Goal: Information Seeking & Learning: Find specific fact

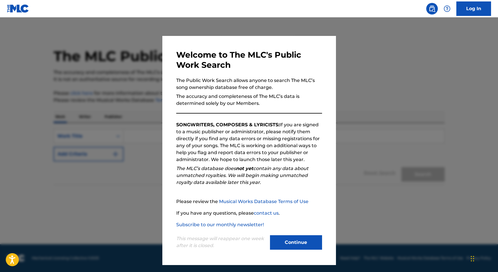
click at [284, 236] on button "Continue" at bounding box center [296, 242] width 52 height 14
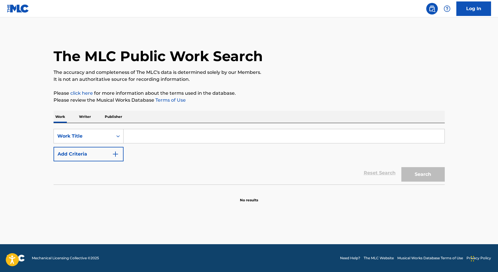
click at [176, 132] on input "Search Form" at bounding box center [284, 136] width 321 height 14
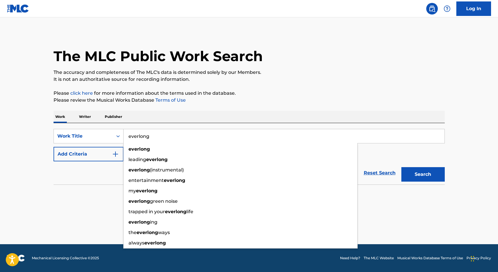
type input "everlong"
click at [82, 186] on section at bounding box center [249, 185] width 391 height 3
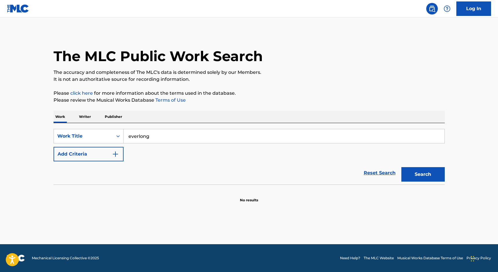
click at [104, 156] on button "Add Criteria" at bounding box center [89, 154] width 70 height 14
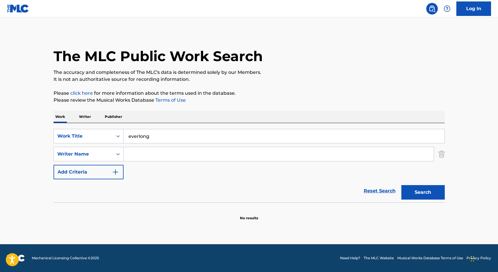
click at [145, 154] on input "Search Form" at bounding box center [279, 154] width 310 height 14
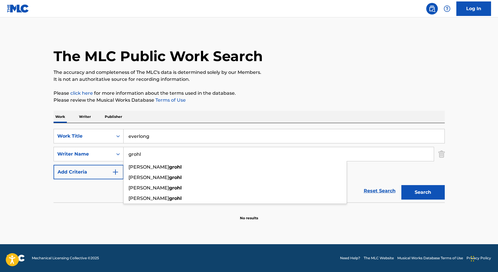
type input "grohl"
click at [415, 218] on section "No results" at bounding box center [249, 212] width 391 height 15
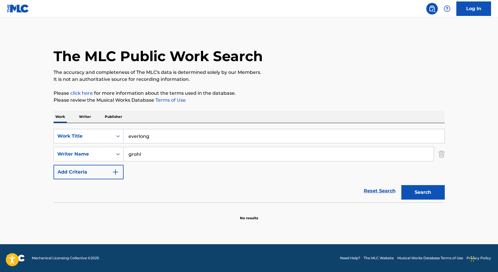
click at [428, 195] on button "Search" at bounding box center [422, 192] width 43 height 14
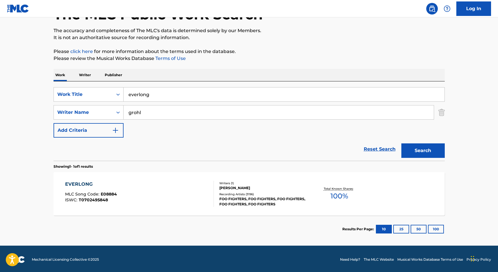
scroll to position [43, 0]
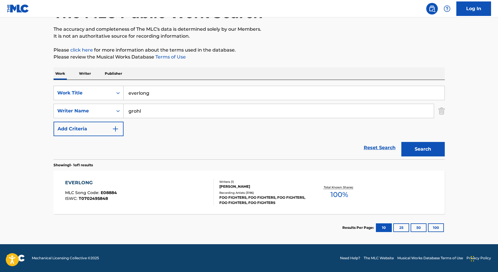
click at [189, 184] on div "EVERLONG MLC Song Code : E08884 ISWC : T0702495848" at bounding box center [139, 192] width 149 height 26
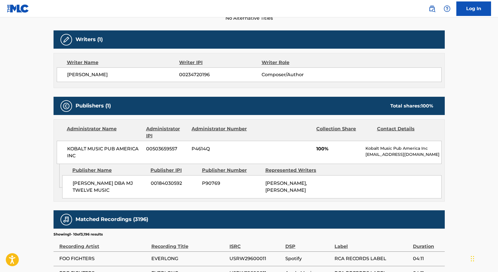
scroll to position [173, 0]
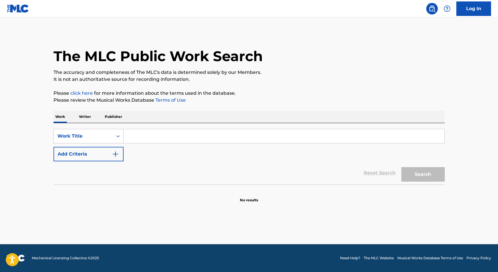
click at [154, 136] on input "Search Form" at bounding box center [284, 136] width 321 height 14
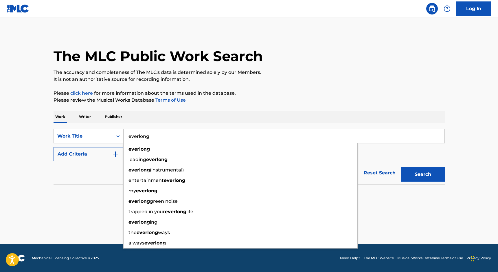
type input "everlong"
click at [401, 167] on button "Search" at bounding box center [422, 174] width 43 height 14
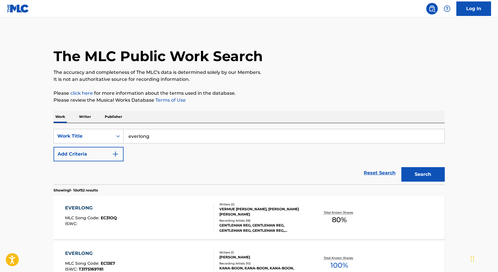
click at [112, 152] on img "Search Form" at bounding box center [115, 153] width 7 height 7
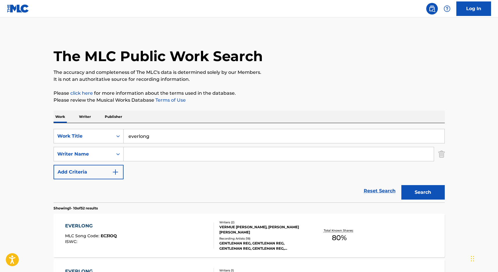
click at [143, 156] on input "Search Form" at bounding box center [279, 154] width 310 height 14
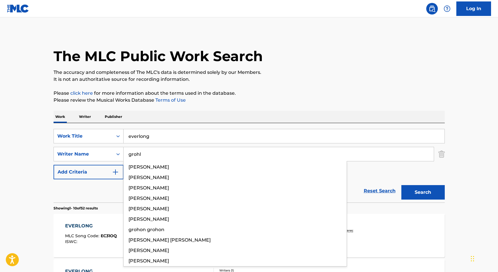
type input "grohl"
click at [401, 185] on button "Search" at bounding box center [422, 192] width 43 height 14
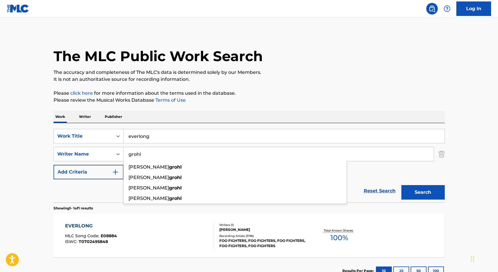
click at [428, 193] on button "Search" at bounding box center [422, 192] width 43 height 14
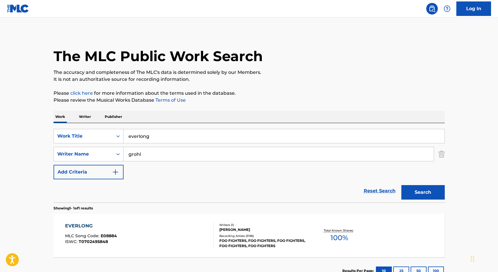
click at [275, 229] on div "[PERSON_NAME]" at bounding box center [262, 229] width 87 height 5
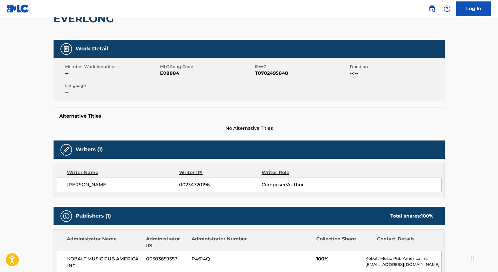
scroll to position [62, 0]
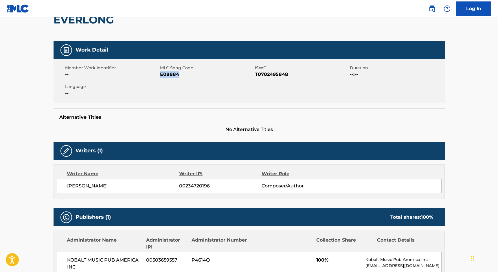
drag, startPoint x: 179, startPoint y: 76, endPoint x: 160, endPoint y: 76, distance: 19.1
click at [160, 76] on span "E08884" at bounding box center [206, 74] width 93 height 7
copy span "E08884"
click at [391, 85] on div "Member Work Identifier -- MLC Song Code E08884 ISWC T0702495848 Duration --:-- …" at bounding box center [249, 80] width 391 height 43
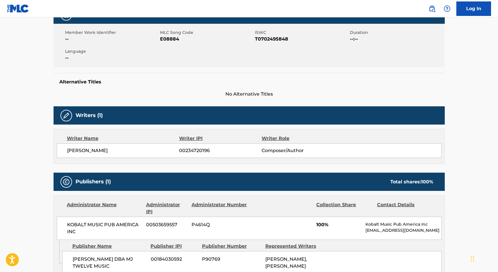
scroll to position [98, 0]
